Goal: Information Seeking & Learning: Check status

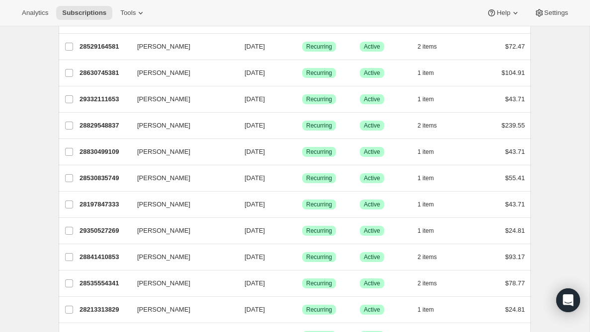
scroll to position [1148, 0]
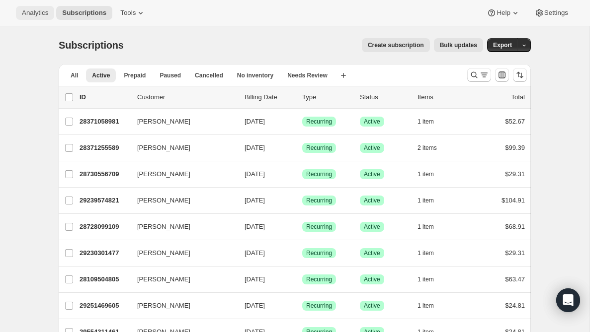
click at [36, 14] on span "Analytics" at bounding box center [35, 13] width 26 height 8
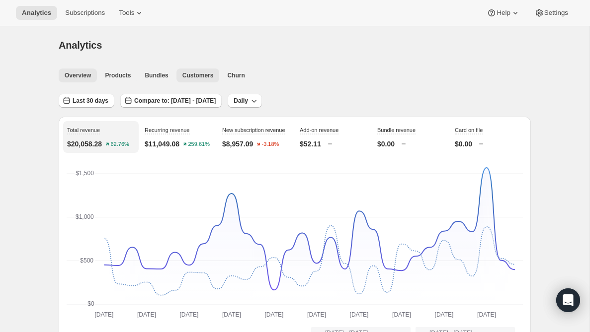
click at [205, 72] on span "Customers" at bounding box center [197, 76] width 31 height 8
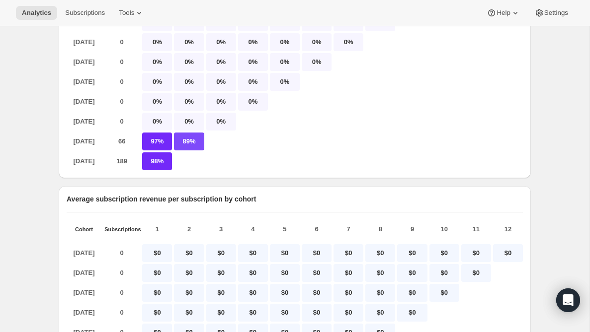
scroll to position [162, 0]
